Goal: Task Accomplishment & Management: Complete application form

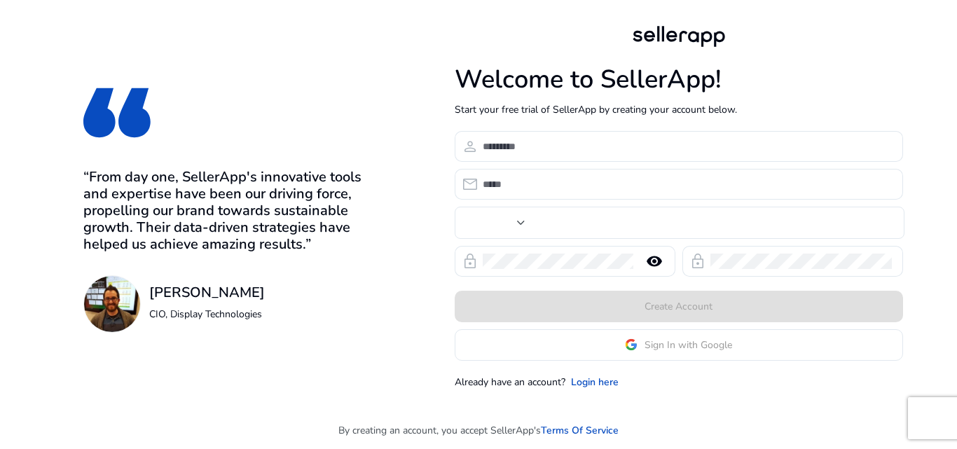
type input "***"
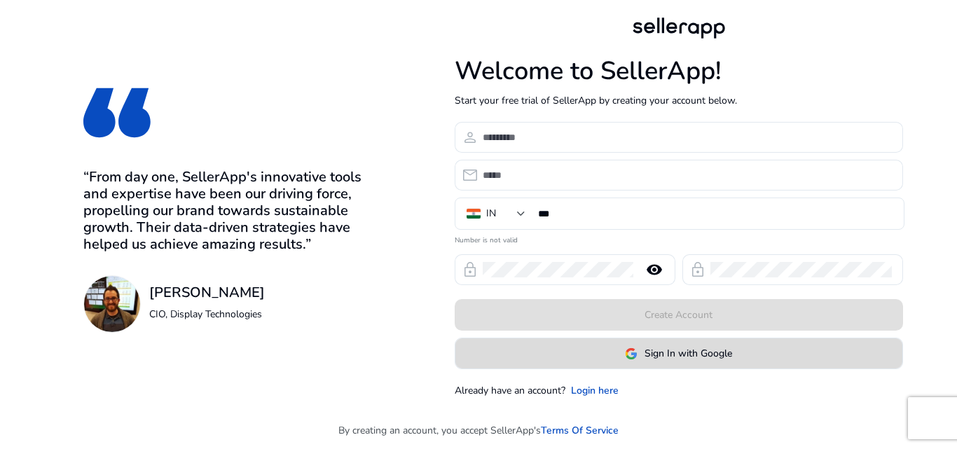
click at [662, 360] on span "Sign In with Google" at bounding box center [689, 353] width 88 height 15
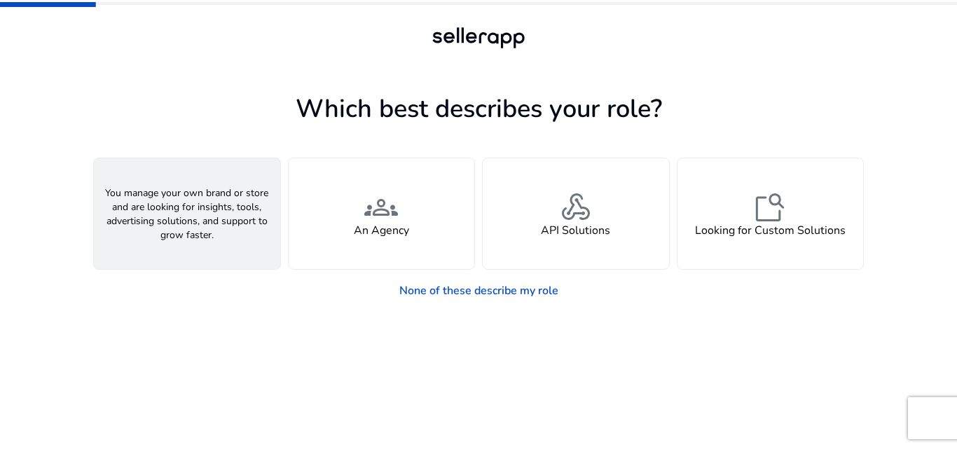
click at [182, 224] on h4 "A Seller" at bounding box center [187, 230] width 42 height 13
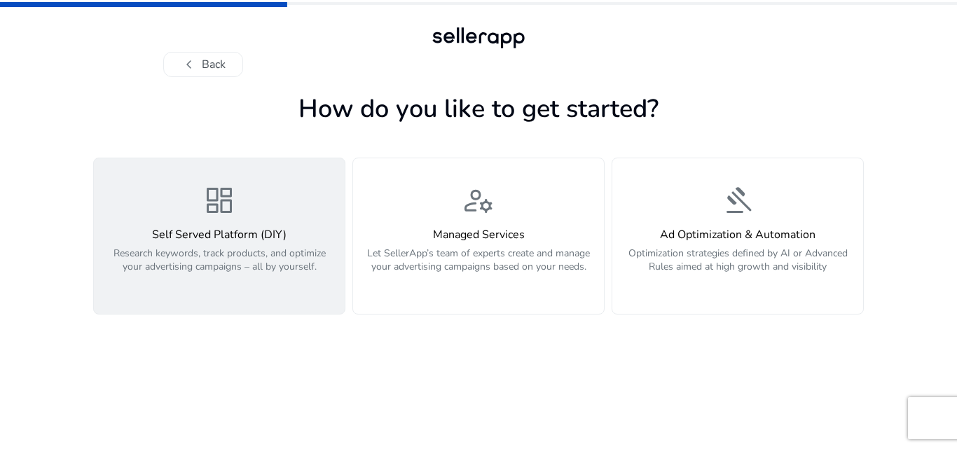
click at [212, 240] on h4 "Self Served Platform (DIY)" at bounding box center [219, 234] width 234 height 13
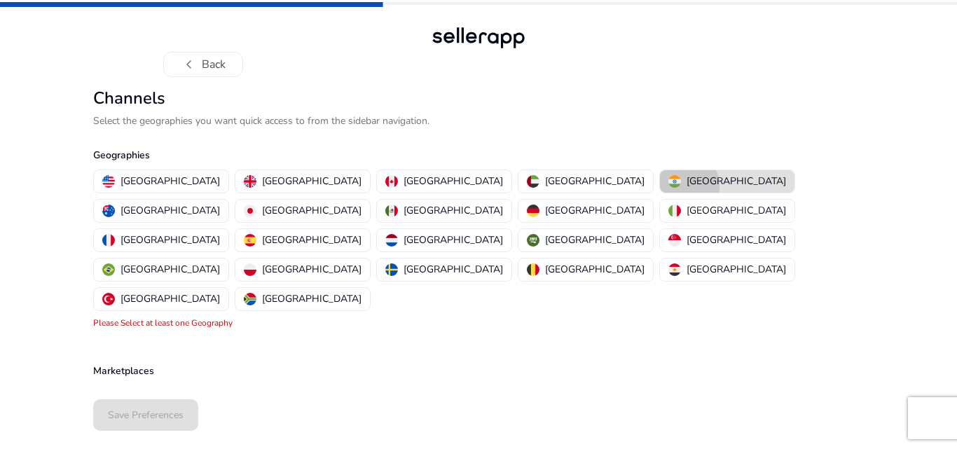
click at [669, 186] on img "button" at bounding box center [675, 181] width 13 height 13
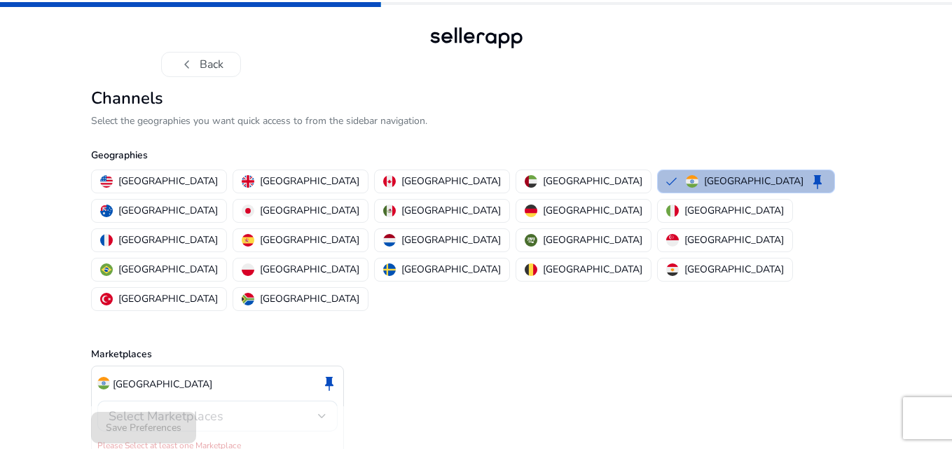
scroll to position [4, 0]
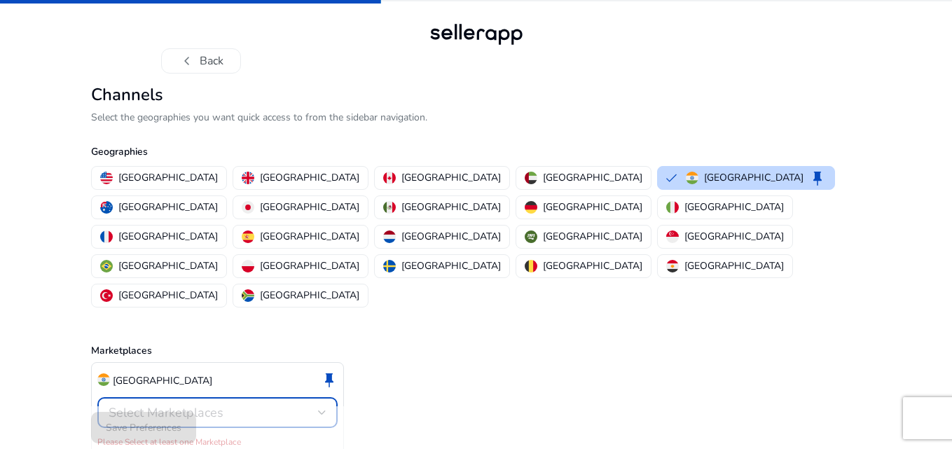
click at [322, 404] on div at bounding box center [322, 412] width 8 height 17
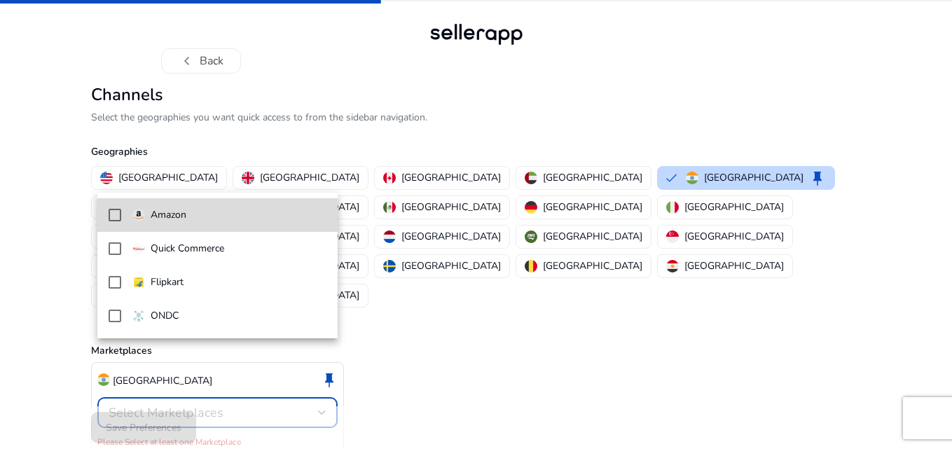
click at [119, 214] on mat-pseudo-checkbox at bounding box center [115, 215] width 13 height 13
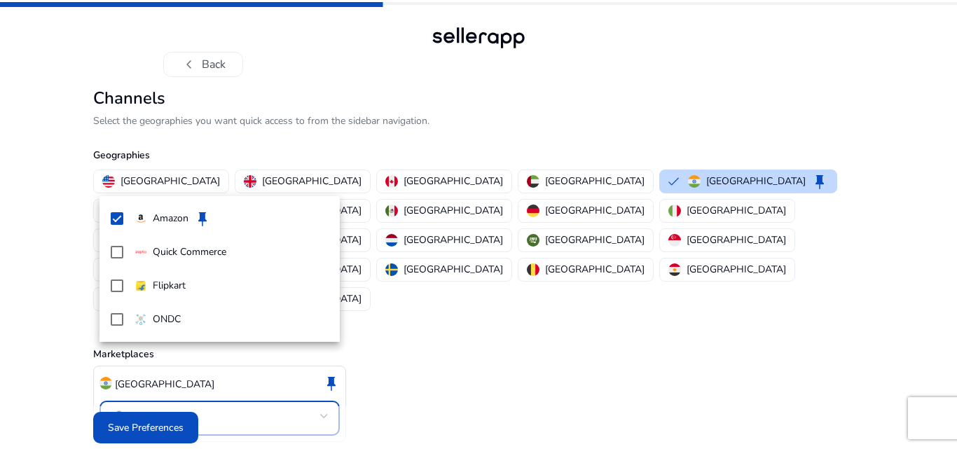
click at [134, 416] on div at bounding box center [478, 224] width 957 height 449
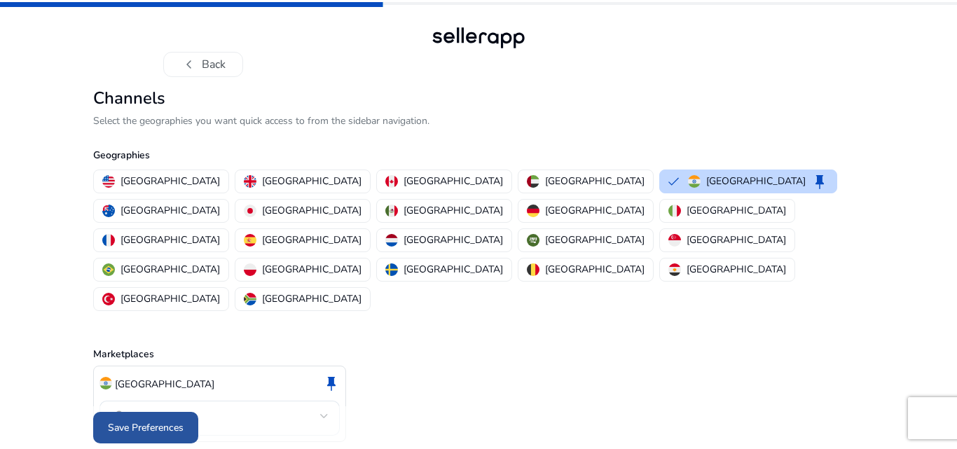
click at [125, 421] on span "Save Preferences" at bounding box center [146, 428] width 76 height 15
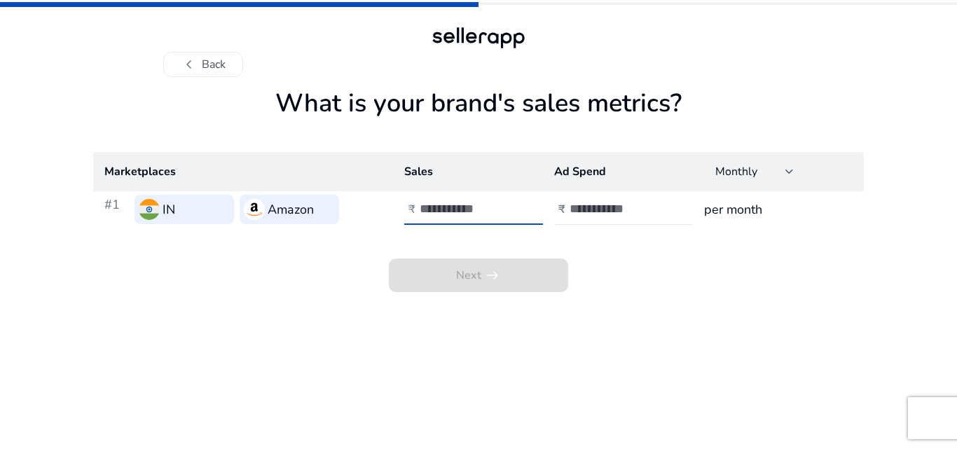
click at [451, 207] on input "number" at bounding box center [467, 208] width 95 height 15
type input "*****"
click at [585, 208] on input "number" at bounding box center [617, 208] width 95 height 15
type input "*"
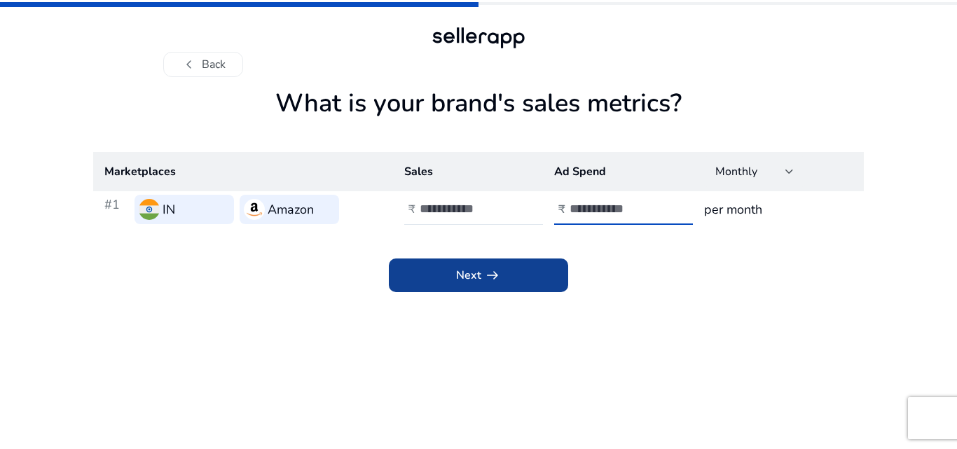
type input "****"
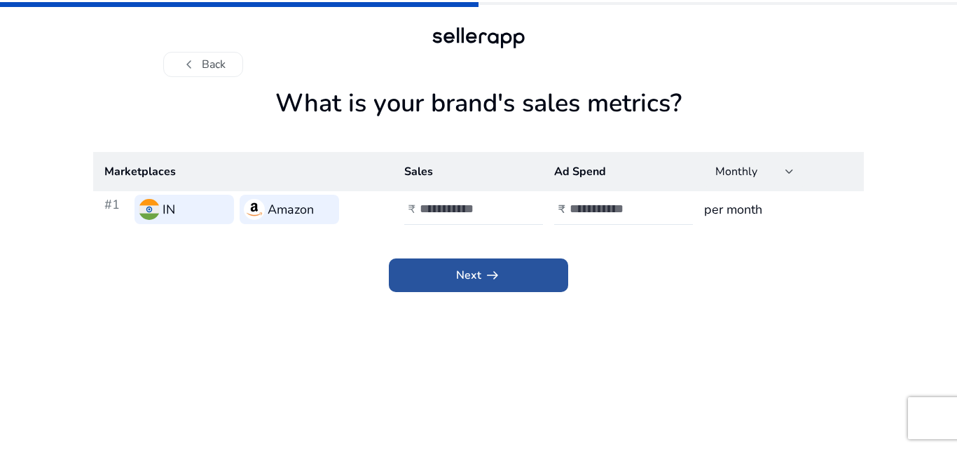
click at [454, 274] on span at bounding box center [478, 276] width 179 height 34
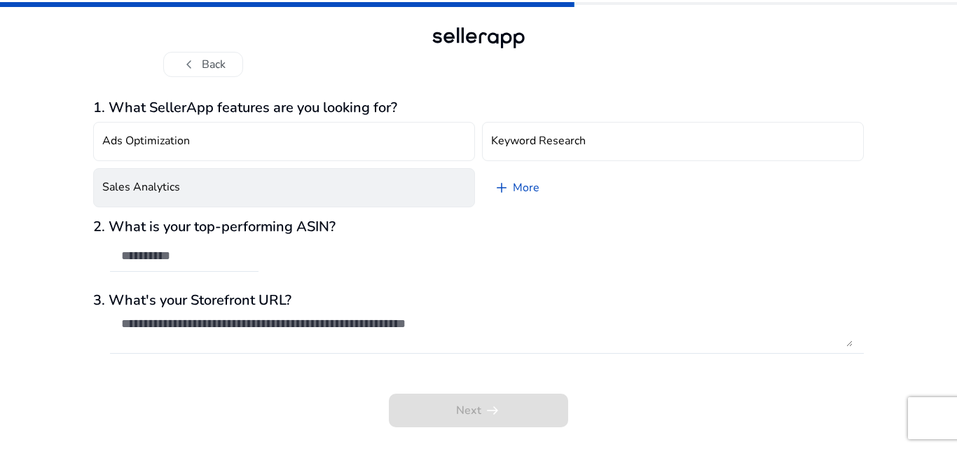
click at [179, 187] on button "Sales Analytics" at bounding box center [284, 187] width 382 height 39
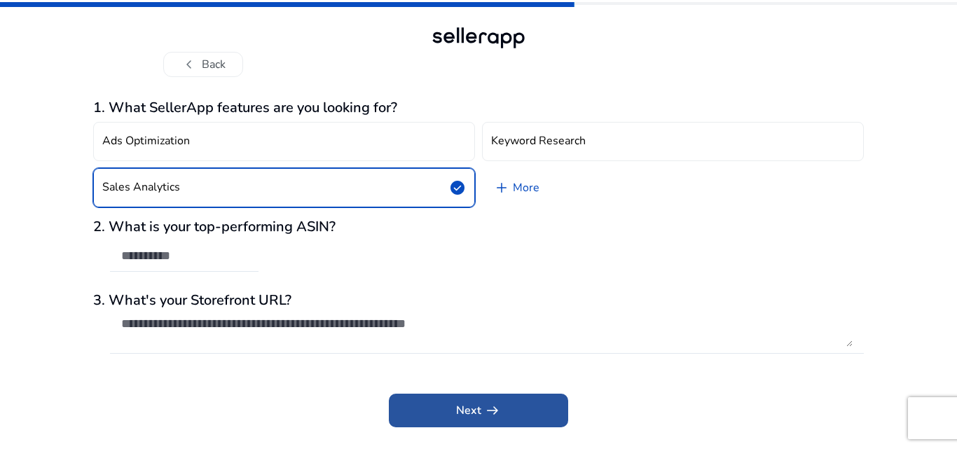
click at [451, 421] on span at bounding box center [478, 411] width 179 height 34
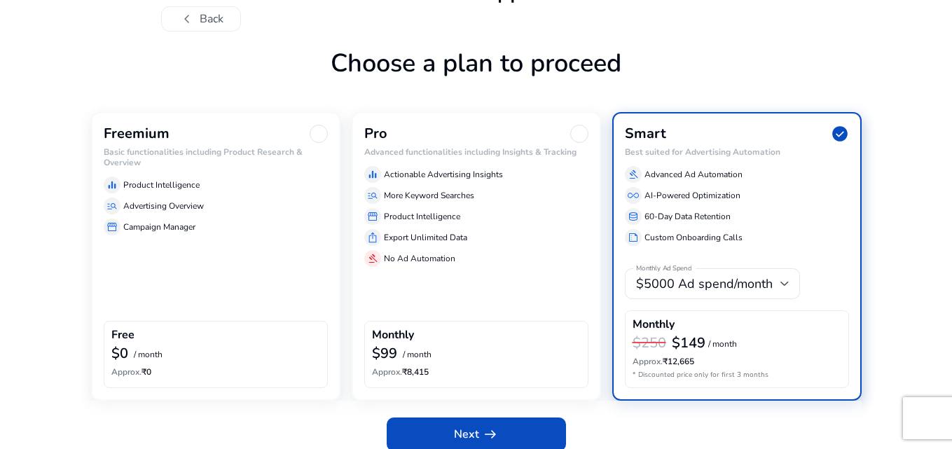
scroll to position [59, 0]
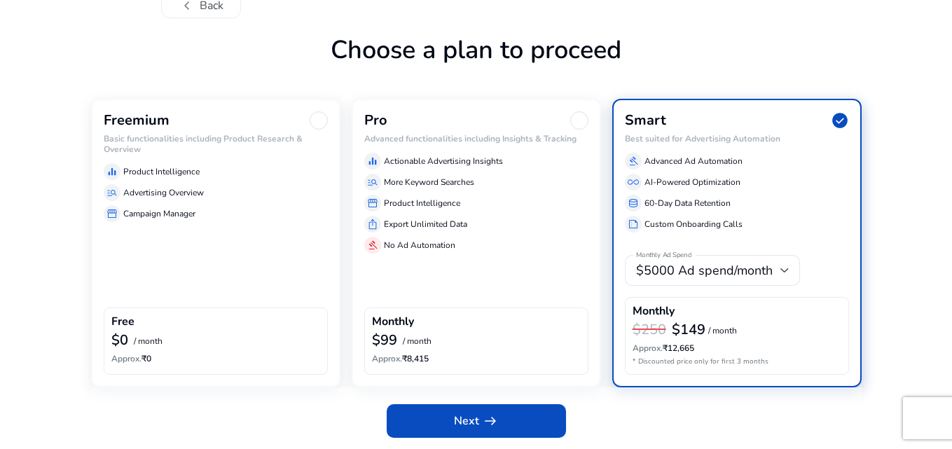
click at [314, 123] on div at bounding box center [319, 120] width 18 height 18
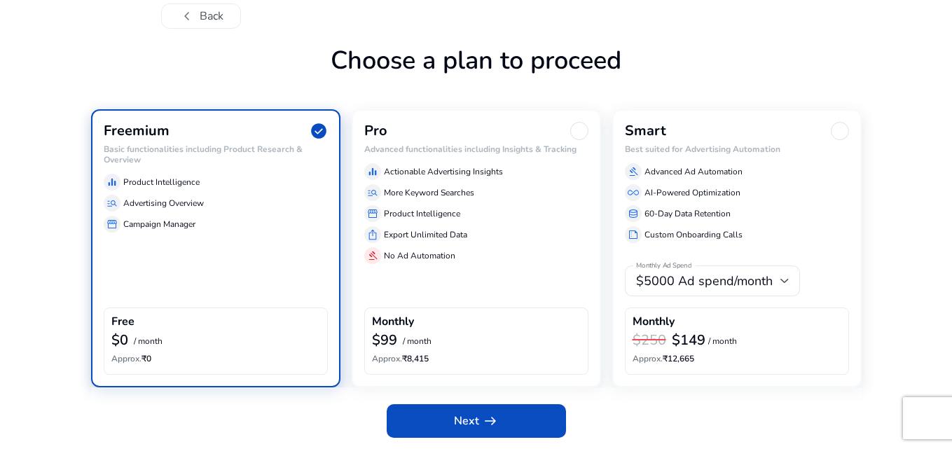
scroll to position [48, 0]
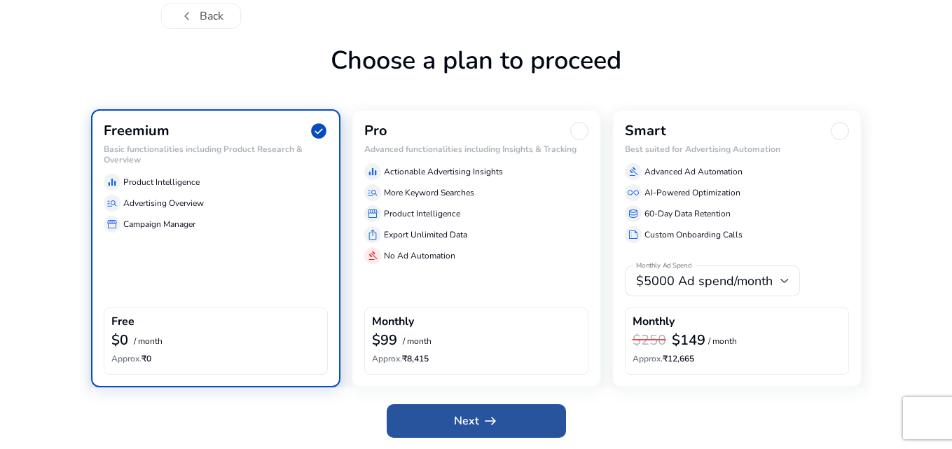
click at [465, 427] on span "Next arrow_right_alt" at bounding box center [476, 421] width 45 height 17
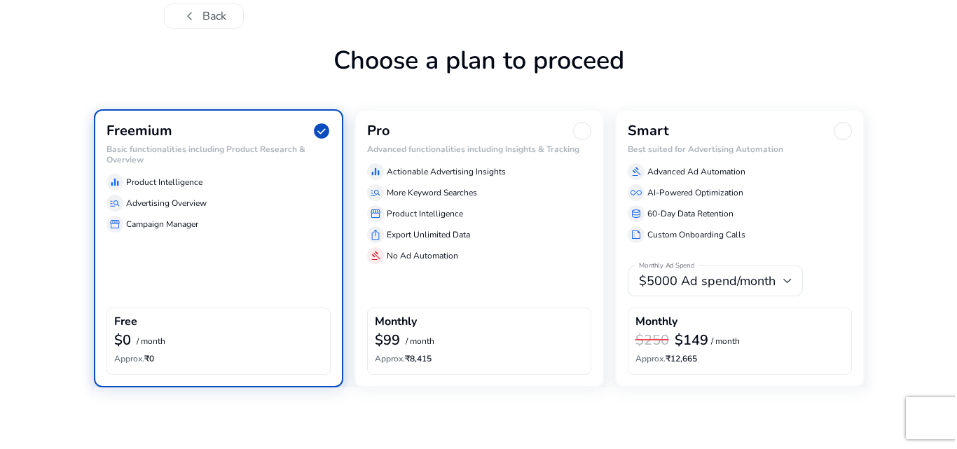
scroll to position [0, 0]
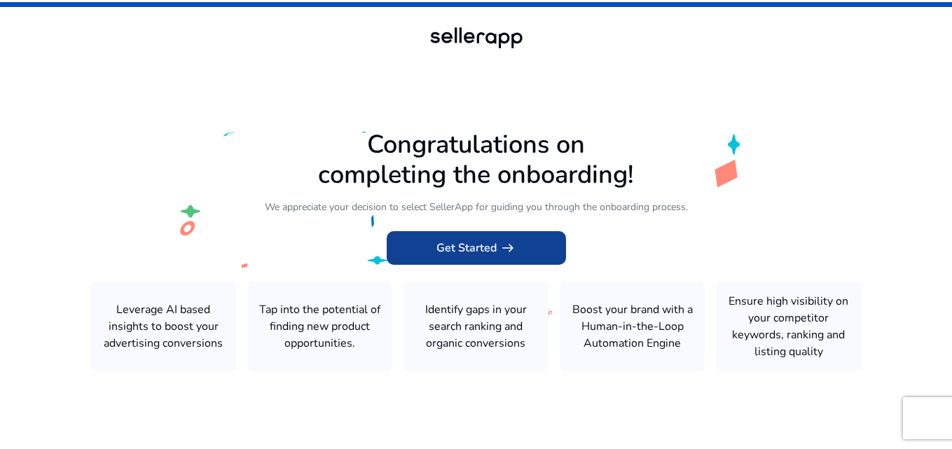
click at [446, 246] on span "Get Started arrow_right_alt" at bounding box center [477, 248] width 80 height 17
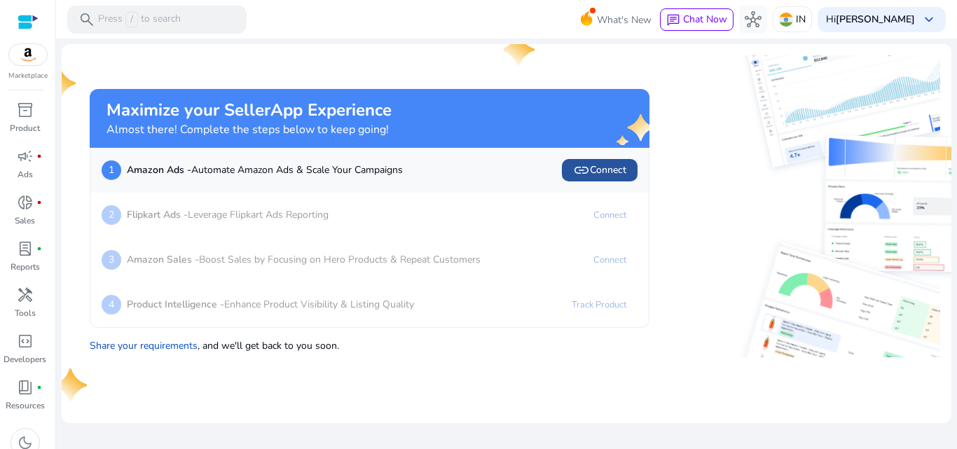
click at [603, 170] on span "link Connect" at bounding box center [599, 170] width 53 height 17
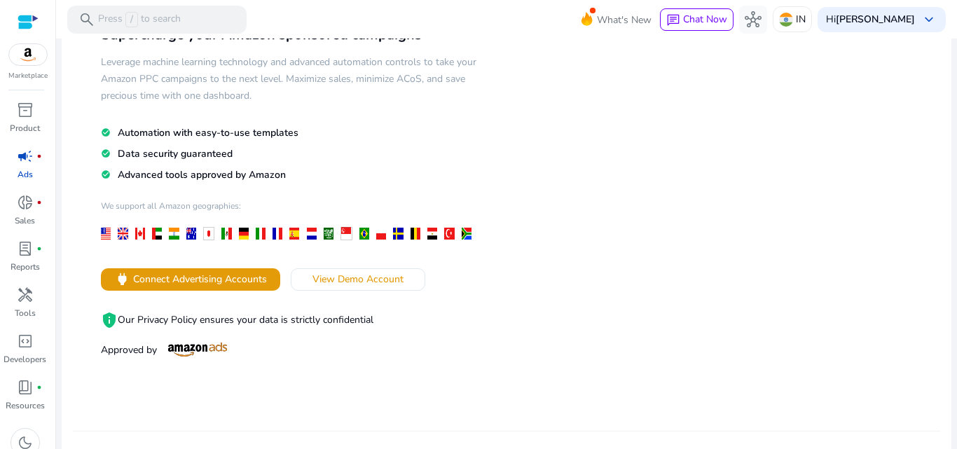
scroll to position [101, 0]
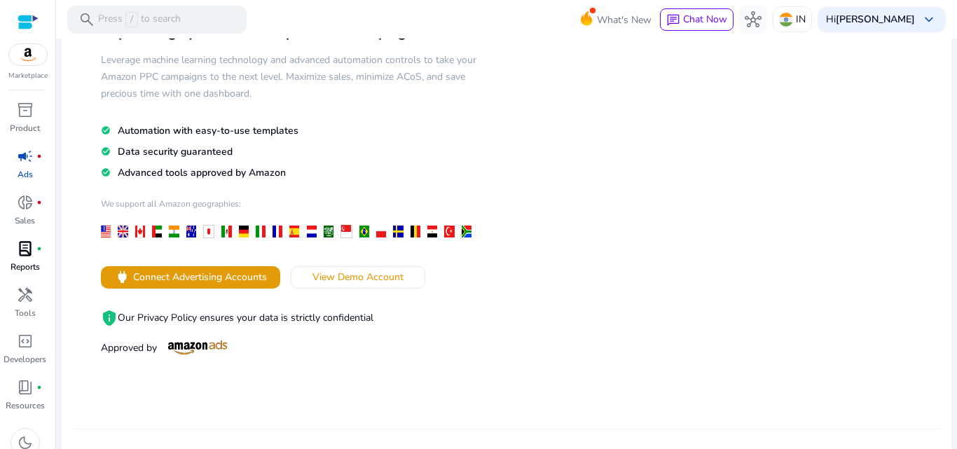
click at [28, 261] on p "Reports" at bounding box center [25, 267] width 29 height 13
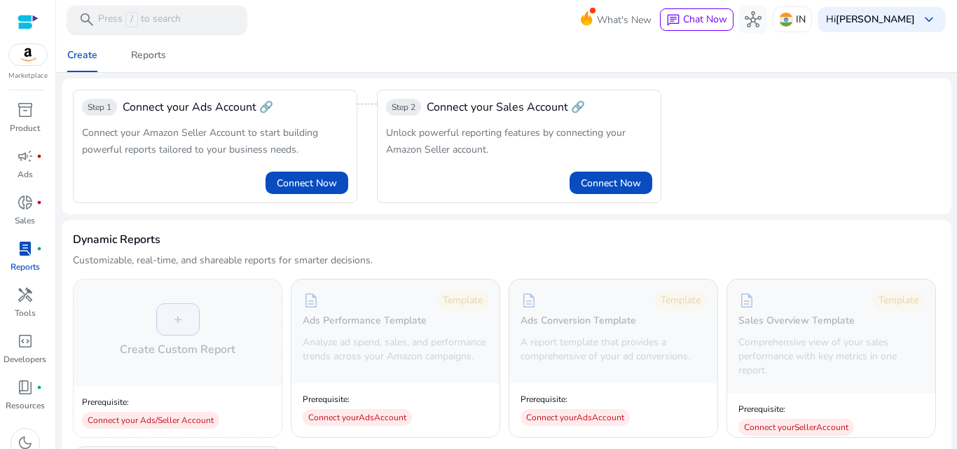
click at [150, 14] on p "Press / to search" at bounding box center [139, 19] width 83 height 15
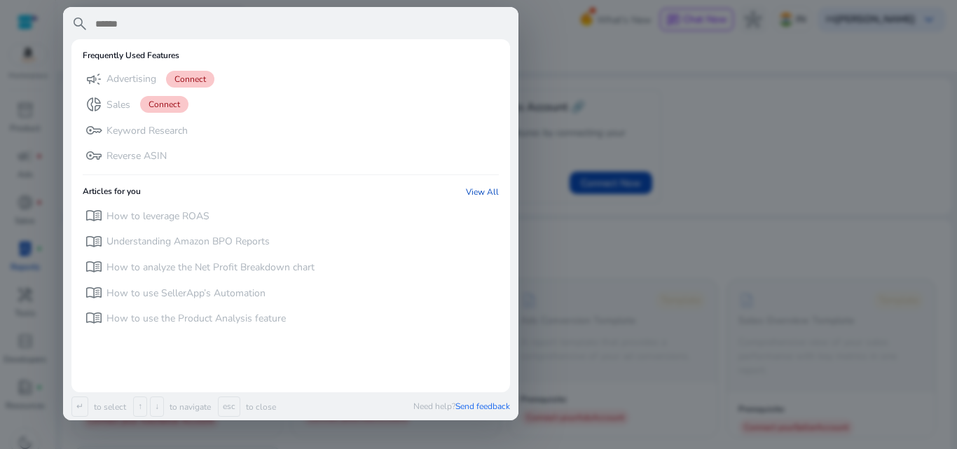
click at [744, 54] on div at bounding box center [478, 224] width 957 height 449
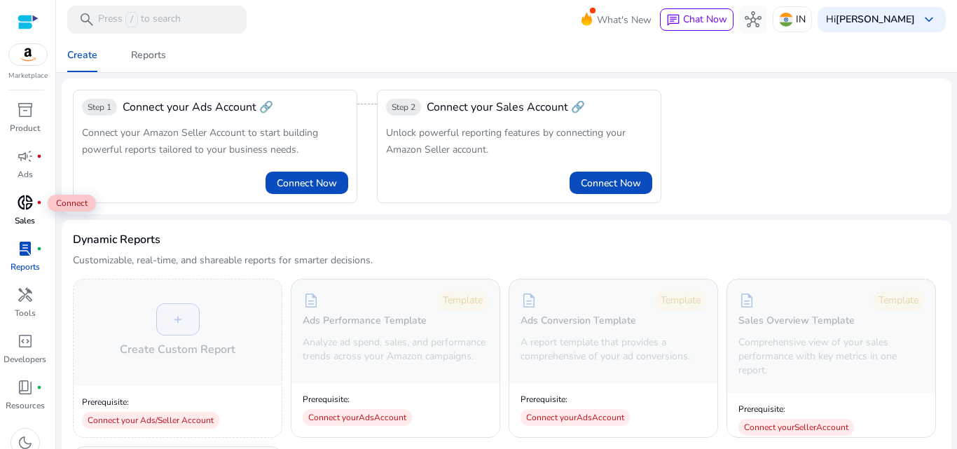
click at [22, 207] on span "donut_small" at bounding box center [25, 202] width 17 height 17
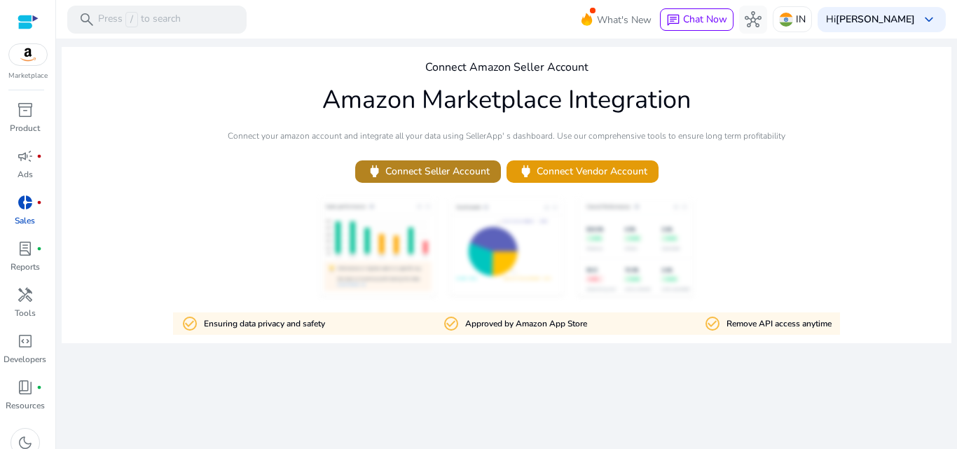
click at [425, 176] on span "power Connect Seller Account" at bounding box center [428, 171] width 123 height 16
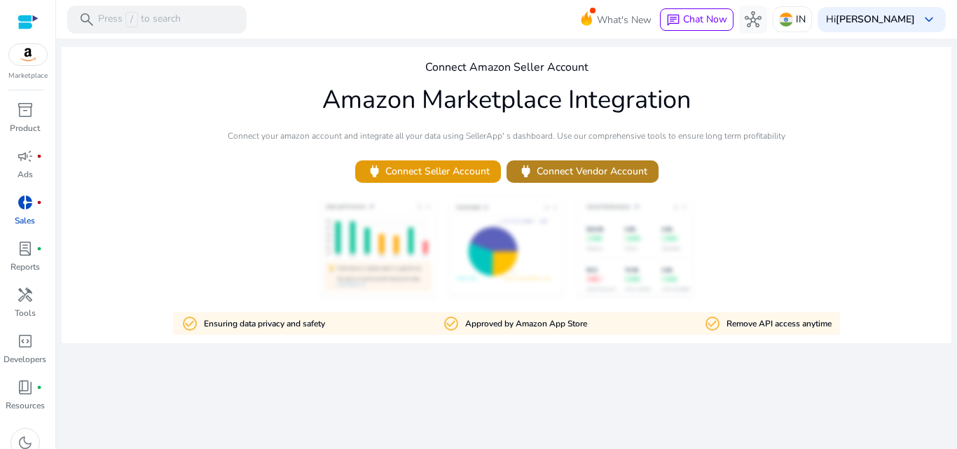
click at [582, 169] on span "power Connect Vendor Account" at bounding box center [583, 171] width 130 height 16
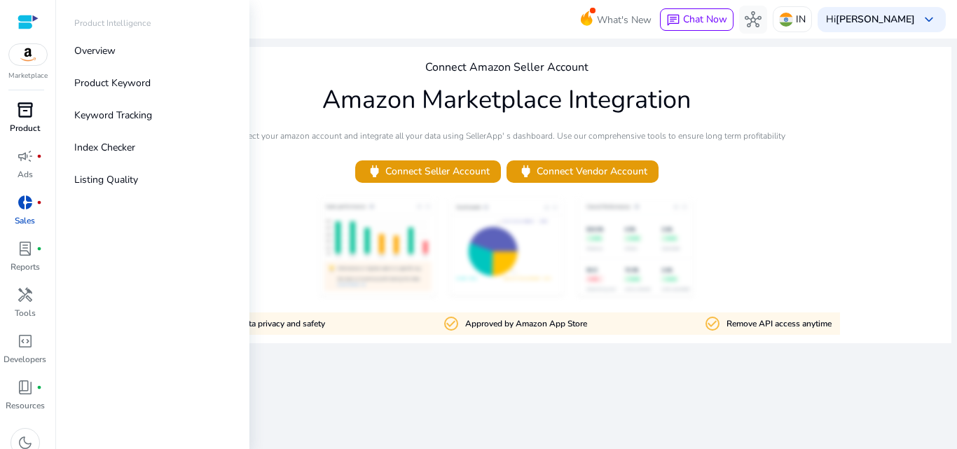
click at [25, 123] on p "Product" at bounding box center [25, 128] width 30 height 13
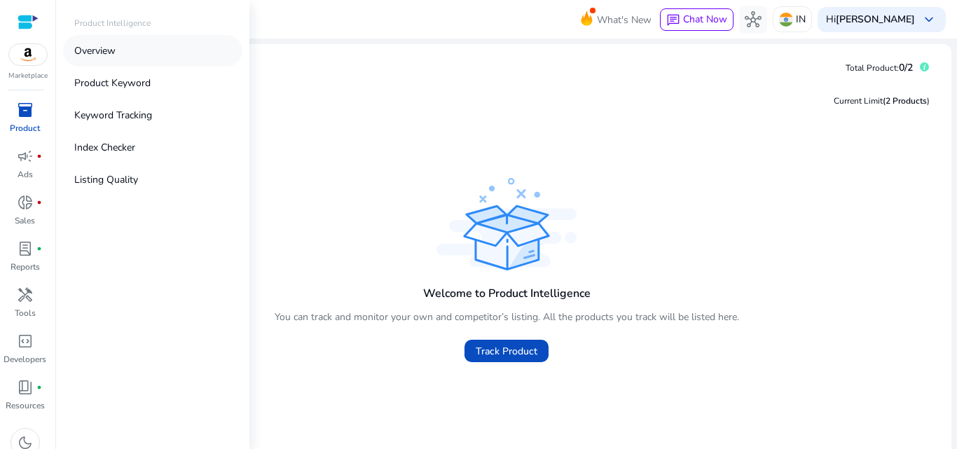
click at [95, 53] on p "Overview" at bounding box center [94, 50] width 41 height 15
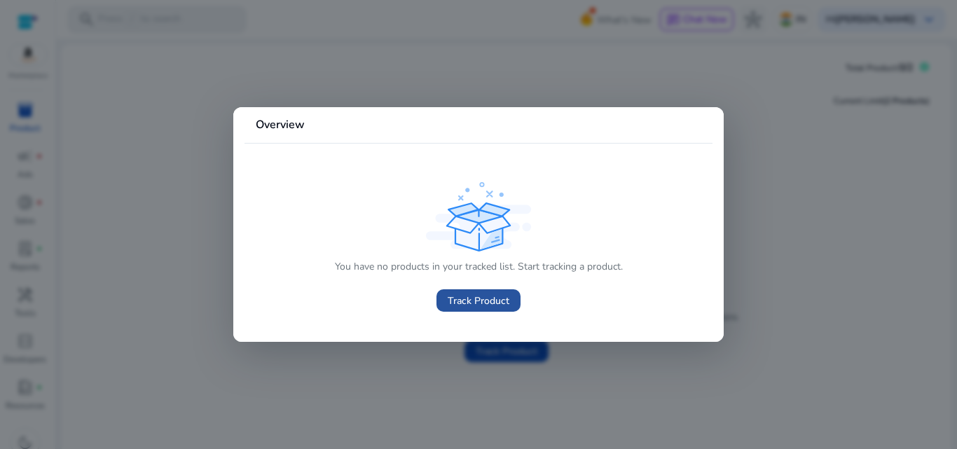
click at [481, 298] on span "Track Product" at bounding box center [479, 301] width 62 height 15
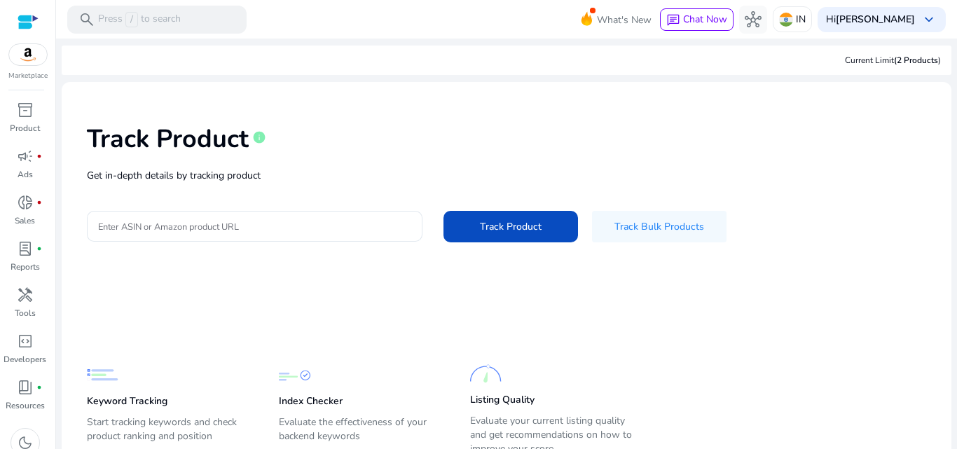
scroll to position [57, 0]
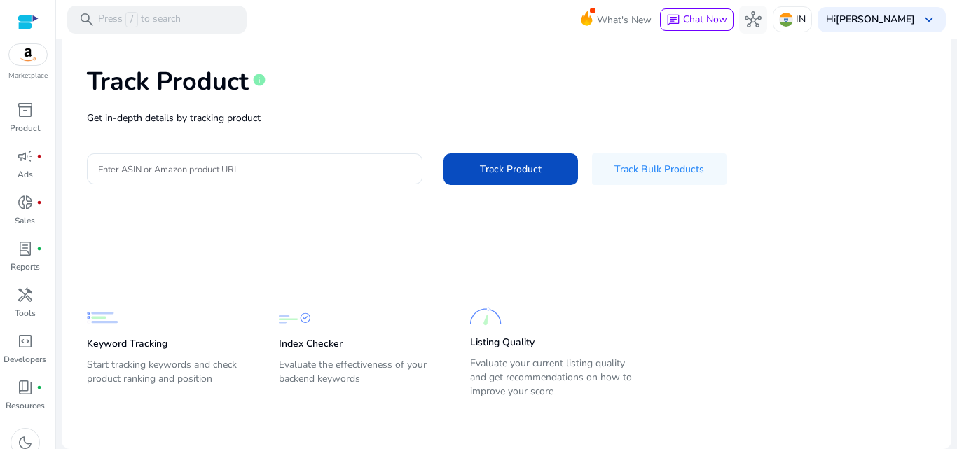
click at [22, 67] on div "Marketplace" at bounding box center [27, 40] width 55 height 81
click at [24, 248] on span "lab_profile" at bounding box center [25, 248] width 17 height 17
